Goal: Task Accomplishment & Management: Use online tool/utility

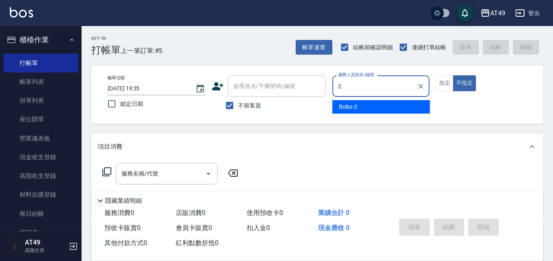
type input "Bobo-2"
type button "false"
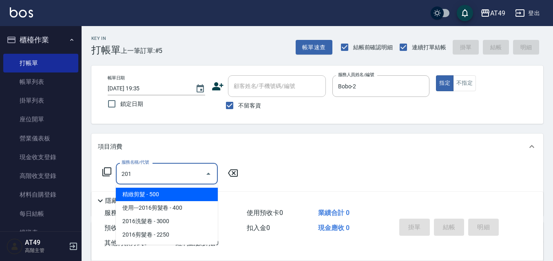
type input "精緻剪髮(201)"
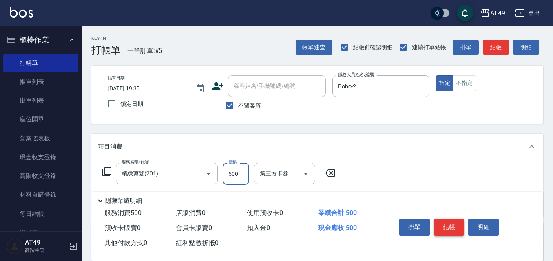
click at [443, 227] on button "結帳" at bounding box center [449, 227] width 31 height 17
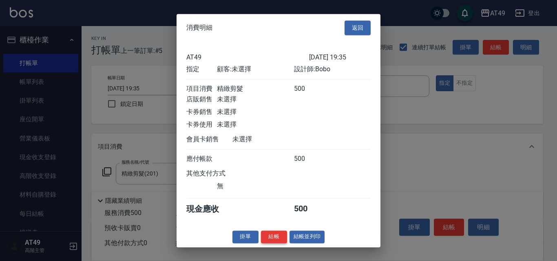
click at [284, 244] on button "結帳" at bounding box center [274, 237] width 26 height 13
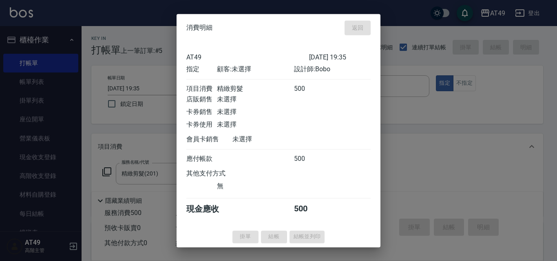
type input "[DATE] 20:45"
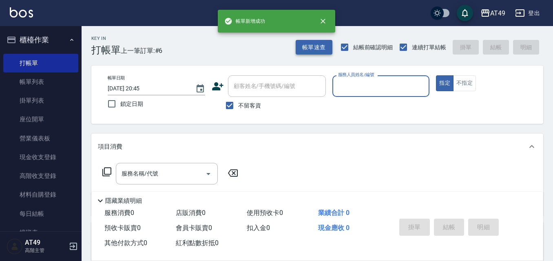
click at [304, 49] on button "帳單速查" at bounding box center [314, 47] width 37 height 15
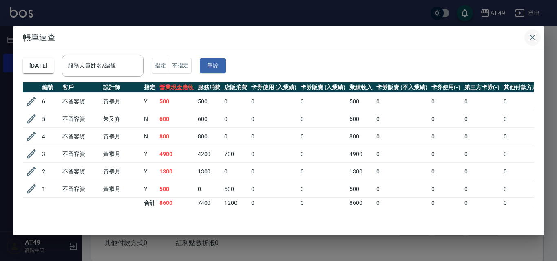
click at [531, 37] on icon "button" at bounding box center [533, 38] width 10 height 10
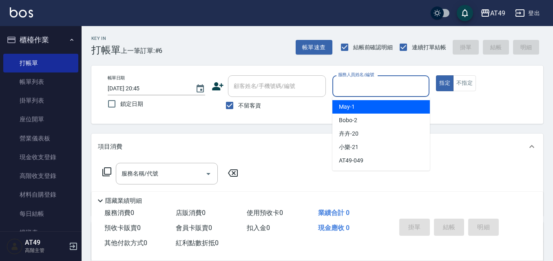
click at [376, 86] on input "服務人員姓名/編號" at bounding box center [381, 86] width 90 height 14
type input "Bobo-2"
type button "true"
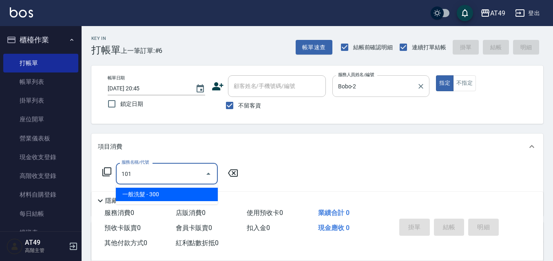
type input "一般洗髮(101)"
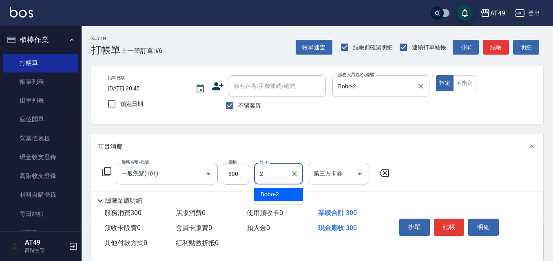
type input "Bobo-2"
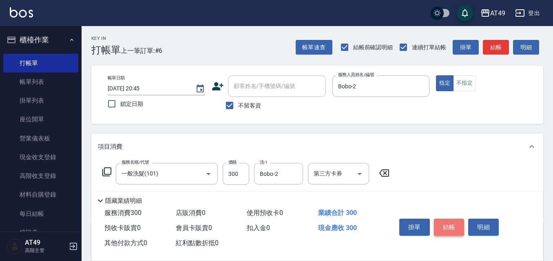
click at [441, 225] on button "結帳" at bounding box center [449, 227] width 31 height 17
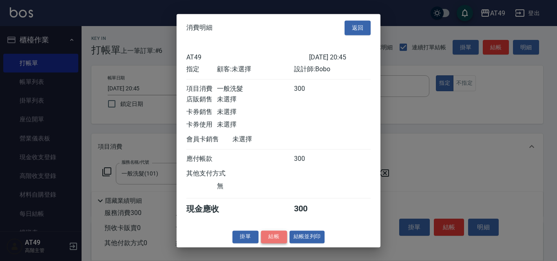
click at [273, 244] on button "結帳" at bounding box center [274, 237] width 26 height 13
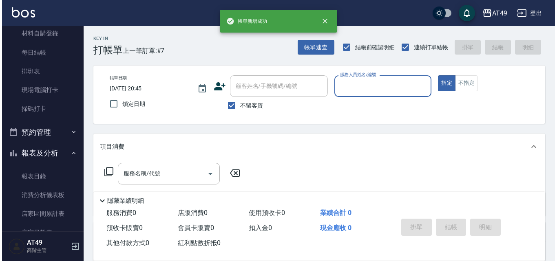
scroll to position [163, 0]
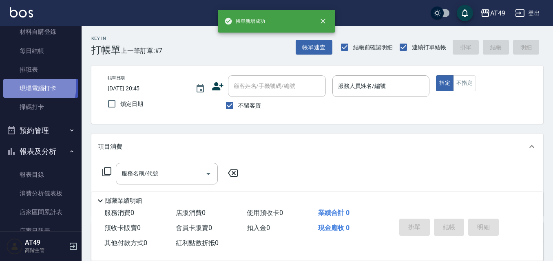
click at [23, 86] on link "現場電腦打卡" at bounding box center [40, 88] width 75 height 19
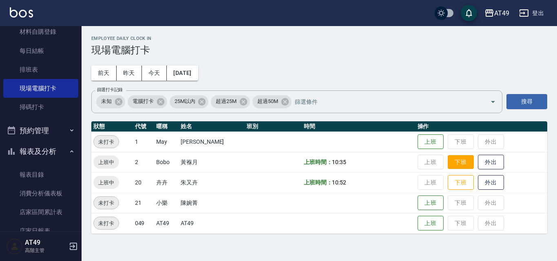
click at [448, 158] on button "下班" at bounding box center [461, 162] width 26 height 14
